Goal: Information Seeking & Learning: Learn about a topic

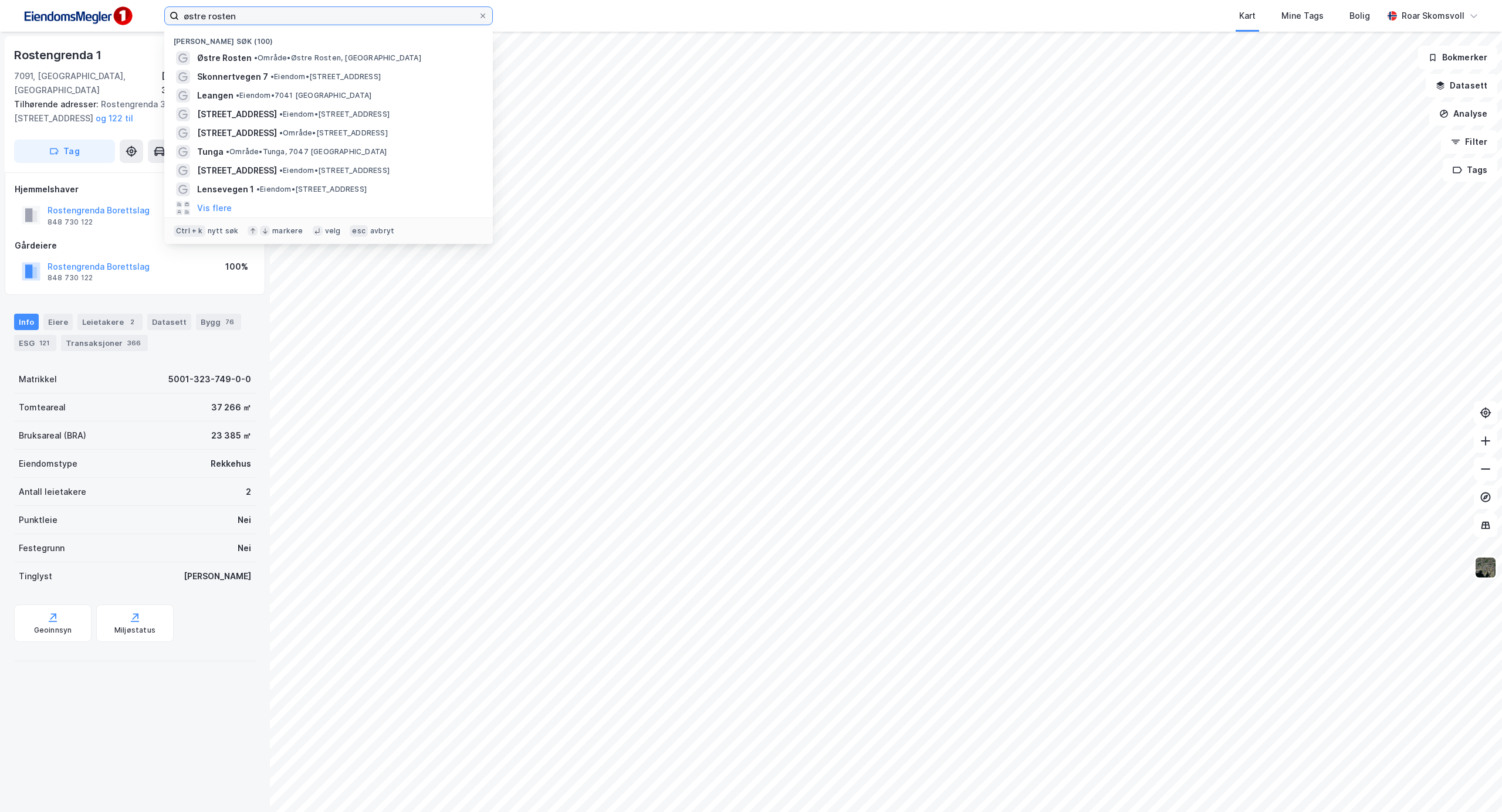
drag, startPoint x: 233, startPoint y: 11, endPoint x: 50, endPoint y: -3, distance: 183.5
click at [50, 0] on html "østre rosten Nylige søk (100) [GEOGRAPHIC_DATA] • Område • Østre Rosten, [GEOGR…" at bounding box center [751, 406] width 1502 height 812
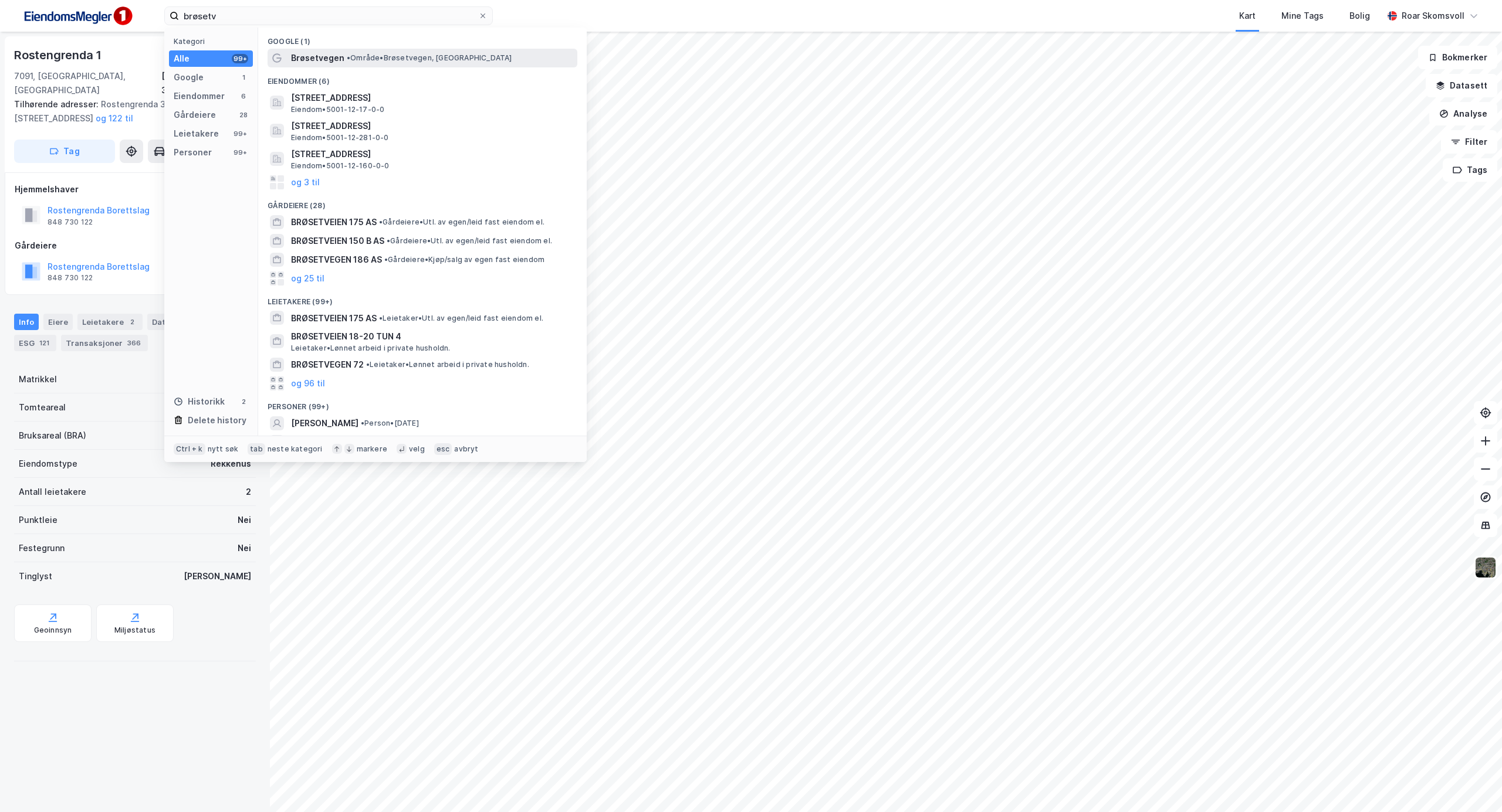
click at [321, 57] on span "Brøsetvegen" at bounding box center [317, 57] width 53 height 14
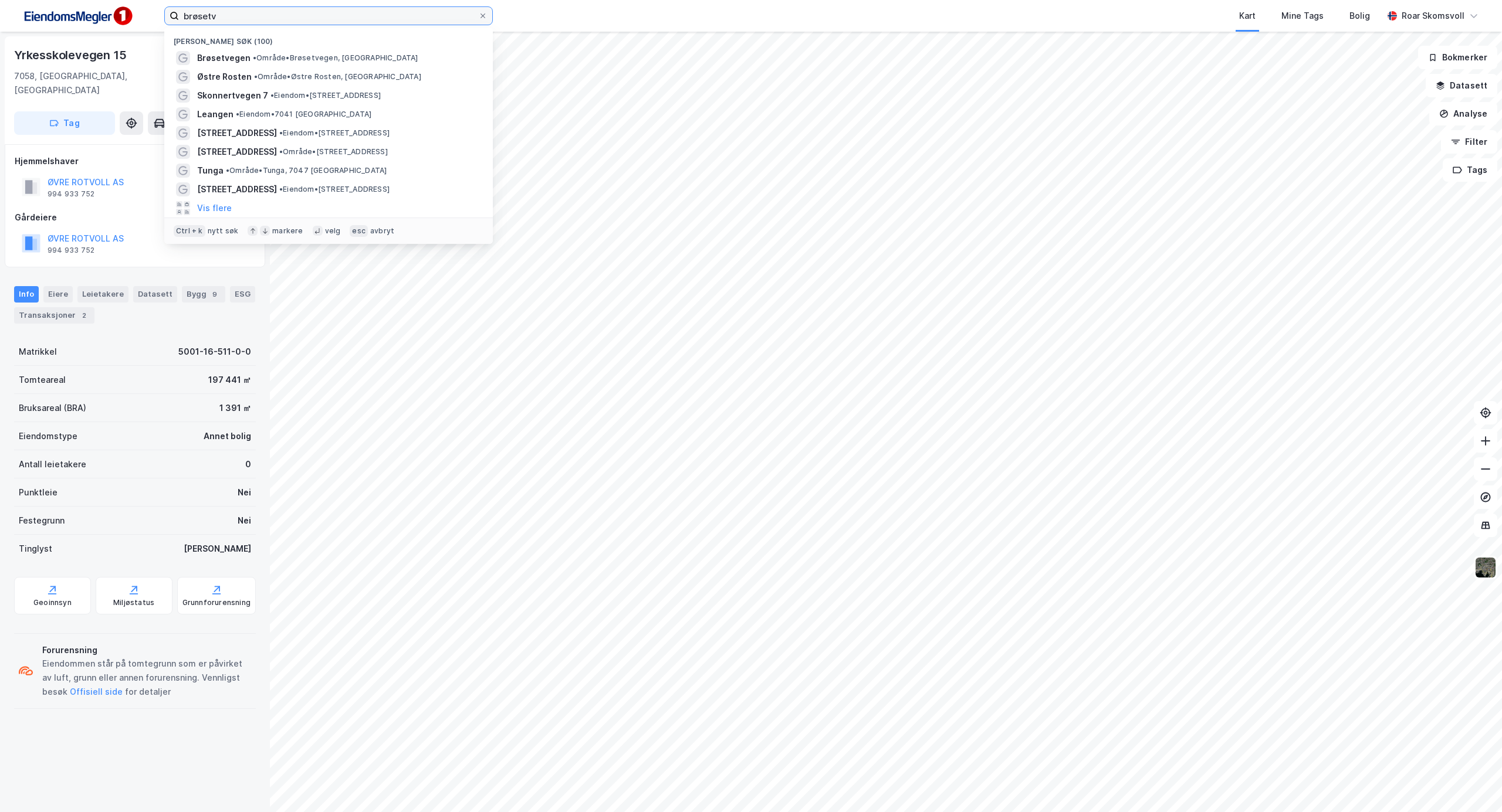
click at [323, 24] on input "brøsetv" at bounding box center [329, 16] width 299 height 17
drag, startPoint x: 323, startPoint y: 24, endPoint x: 0, endPoint y: -5, distance: 324.3
click at [0, 0] on html "brøsetv Nylige søk (100) Brøsetvegen • Område • [GEOGRAPHIC_DATA], [GEOGRAPHIC_…" at bounding box center [751, 406] width 1502 height 812
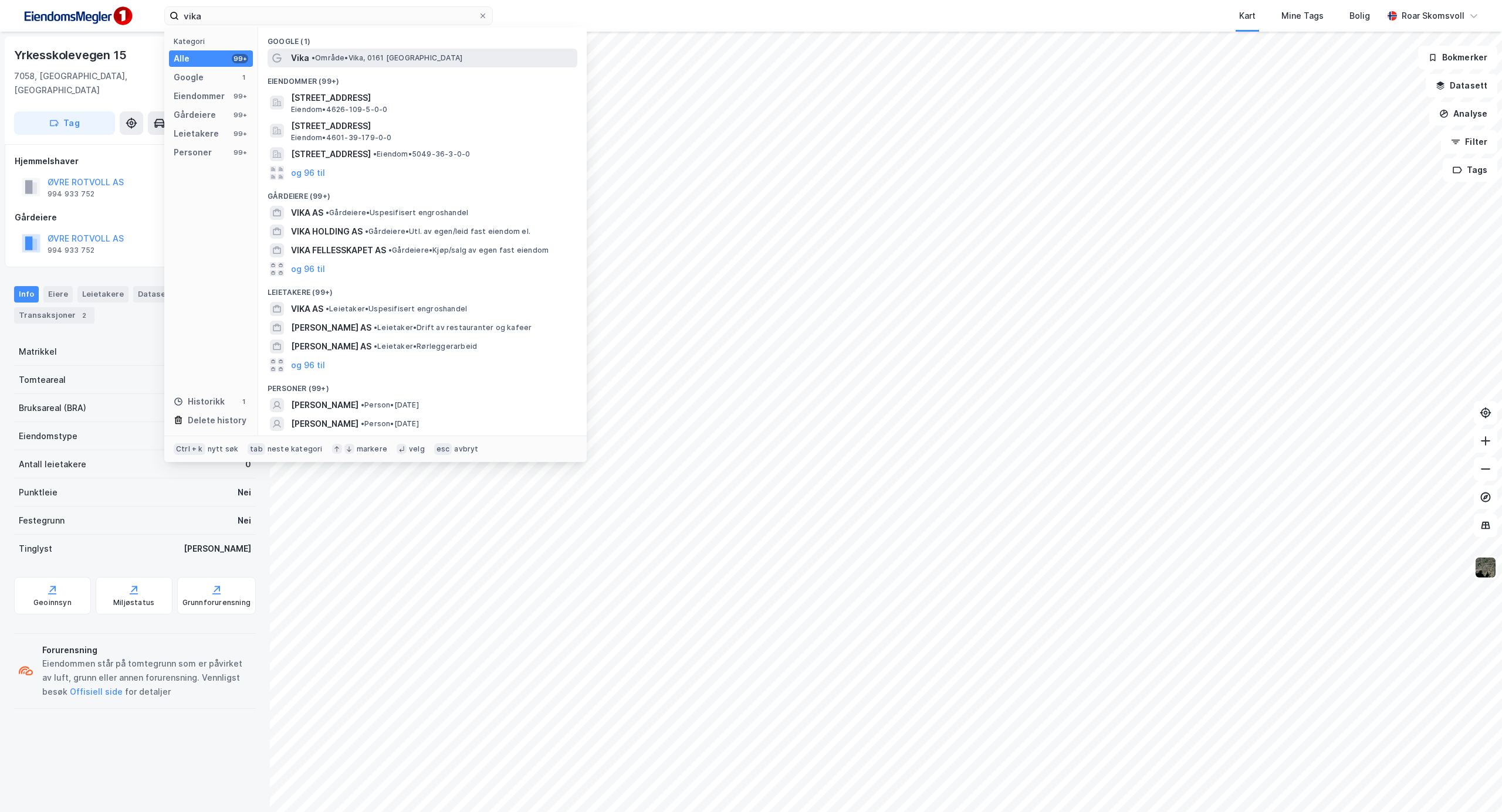
click at [363, 60] on span "• Område • Vika, [GEOGRAPHIC_DATA]" at bounding box center [387, 58] width 151 height 9
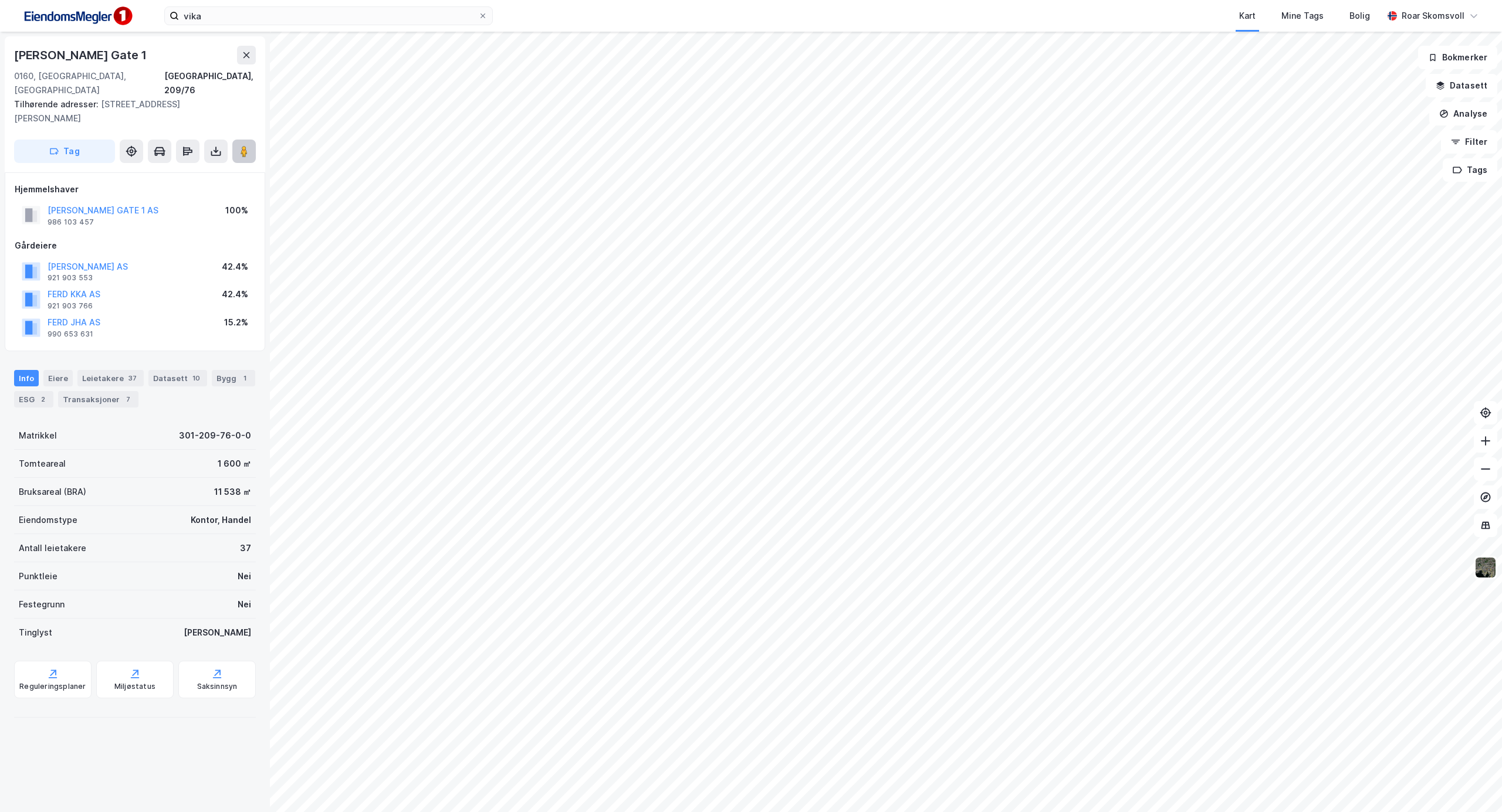
click at [249, 146] on icon at bounding box center [244, 152] width 12 height 12
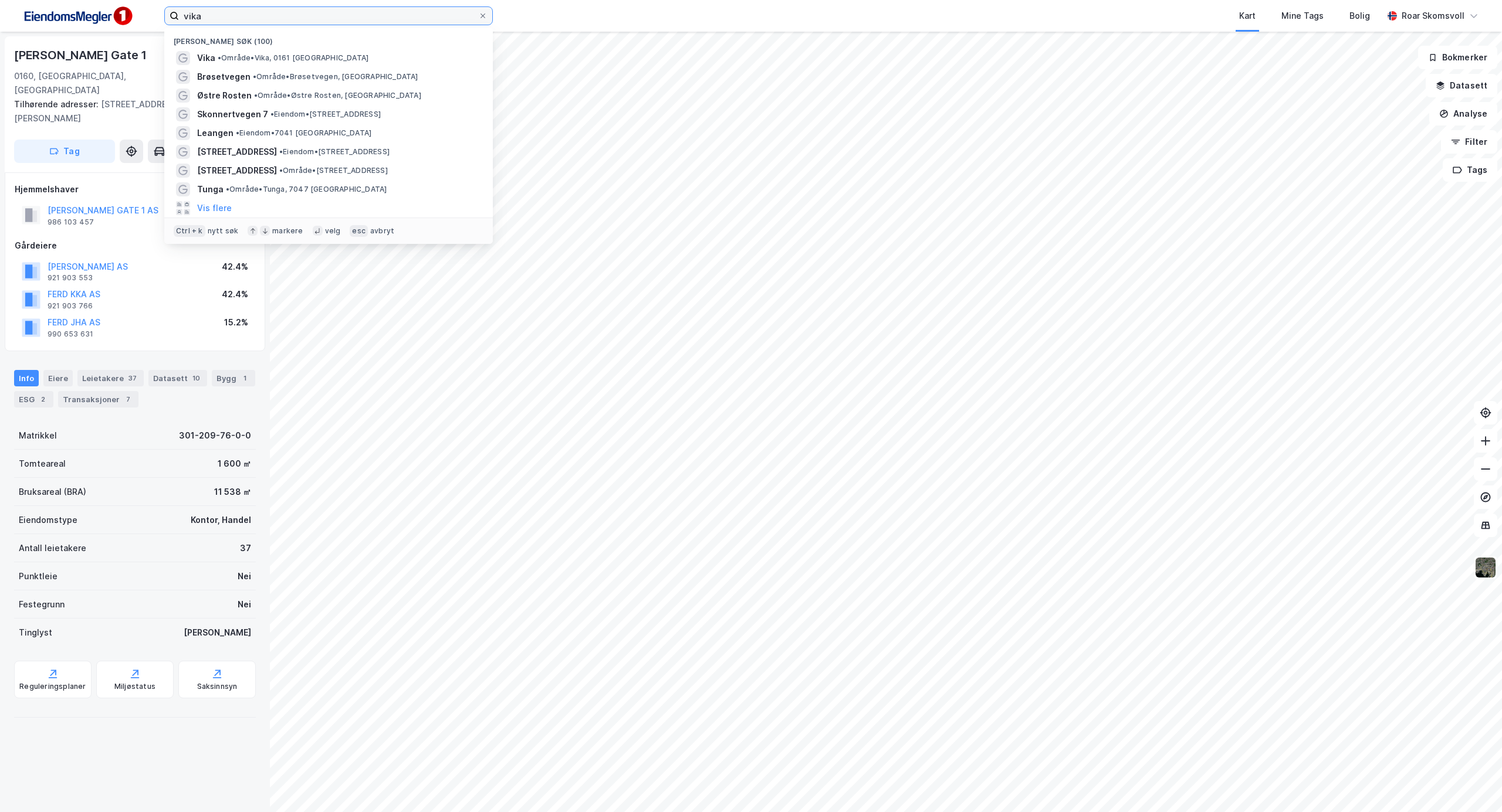
click at [299, 10] on input "vika" at bounding box center [329, 16] width 299 height 17
drag, startPoint x: 236, startPoint y: 15, endPoint x: 116, endPoint y: 12, distance: 120.0
click at [116, 12] on div "vika Nylige søk (100) Vika • Område • Vika, [GEOGRAPHIC_DATA] • Område • [GEOGR…" at bounding box center [751, 15] width 1502 height 31
paste input "[GEOGRAPHIC_DATA]"
type input "[GEOGRAPHIC_DATA]"
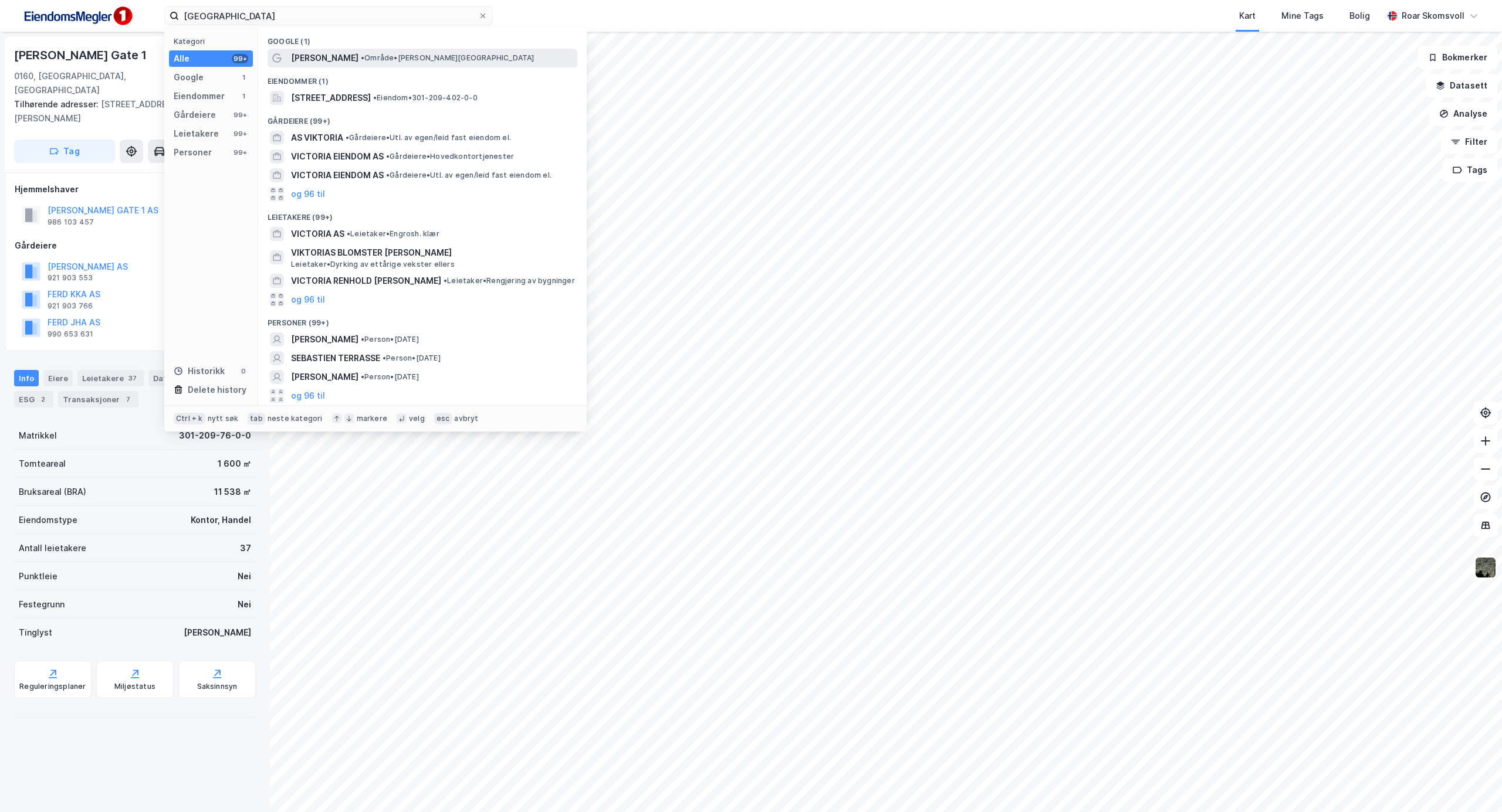
click at [341, 56] on span "[PERSON_NAME]" at bounding box center [324, 57] width 67 height 14
